Goal: Transaction & Acquisition: Purchase product/service

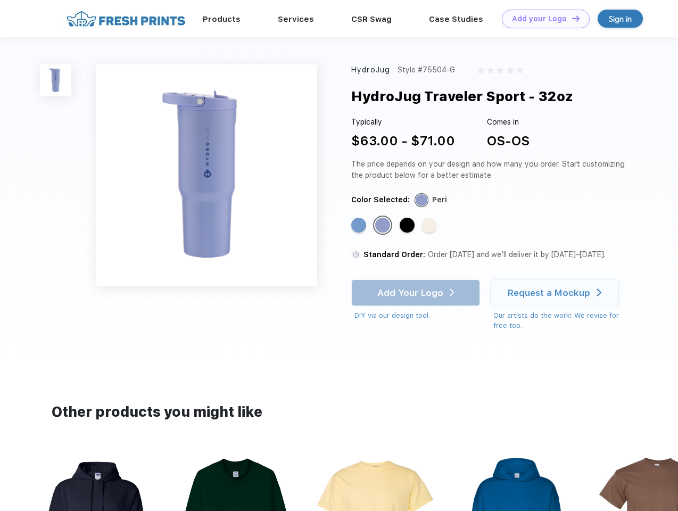
click at [541, 19] on link "Add your Logo Design Tool" at bounding box center [546, 19] width 88 height 19
click at [0, 0] on div "Design Tool" at bounding box center [0, 0] width 0 height 0
click at [571, 18] on link "Add your Logo Design Tool" at bounding box center [546, 19] width 88 height 19
click at [56, 80] on img at bounding box center [55, 79] width 31 height 31
click at [360, 226] on div "Standard Color" at bounding box center [358, 225] width 15 height 15
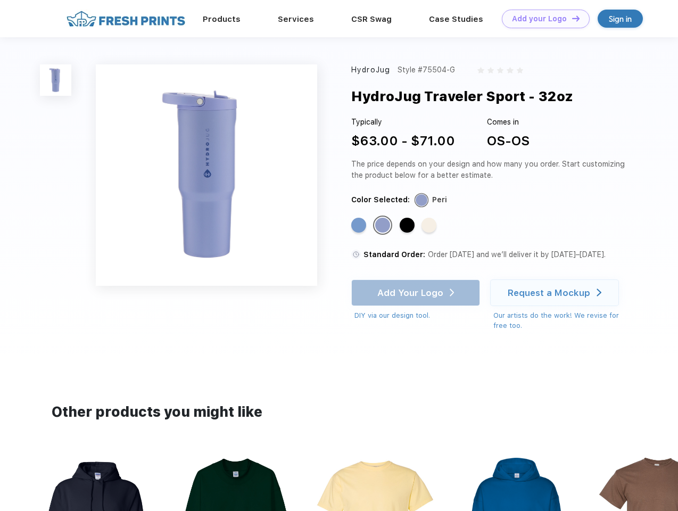
click at [384, 226] on div "Standard Color" at bounding box center [382, 225] width 15 height 15
click at [408, 226] on div "Standard Color" at bounding box center [406, 225] width 15 height 15
click at [430, 226] on div "Standard Color" at bounding box center [428, 225] width 15 height 15
click at [416, 293] on div "Add Your Logo DIY via our design tool. Ah shoot! This product isn't up in our d…" at bounding box center [415, 299] width 129 height 41
click at [556, 293] on div "Request a Mockup" at bounding box center [548, 292] width 82 height 11
